Goal: Browse casually

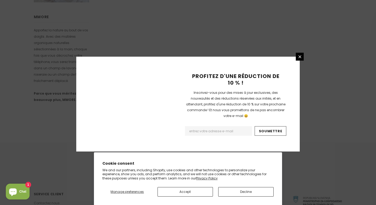
scroll to position [349, 0]
